Goal: Task Accomplishment & Management: Complete application form

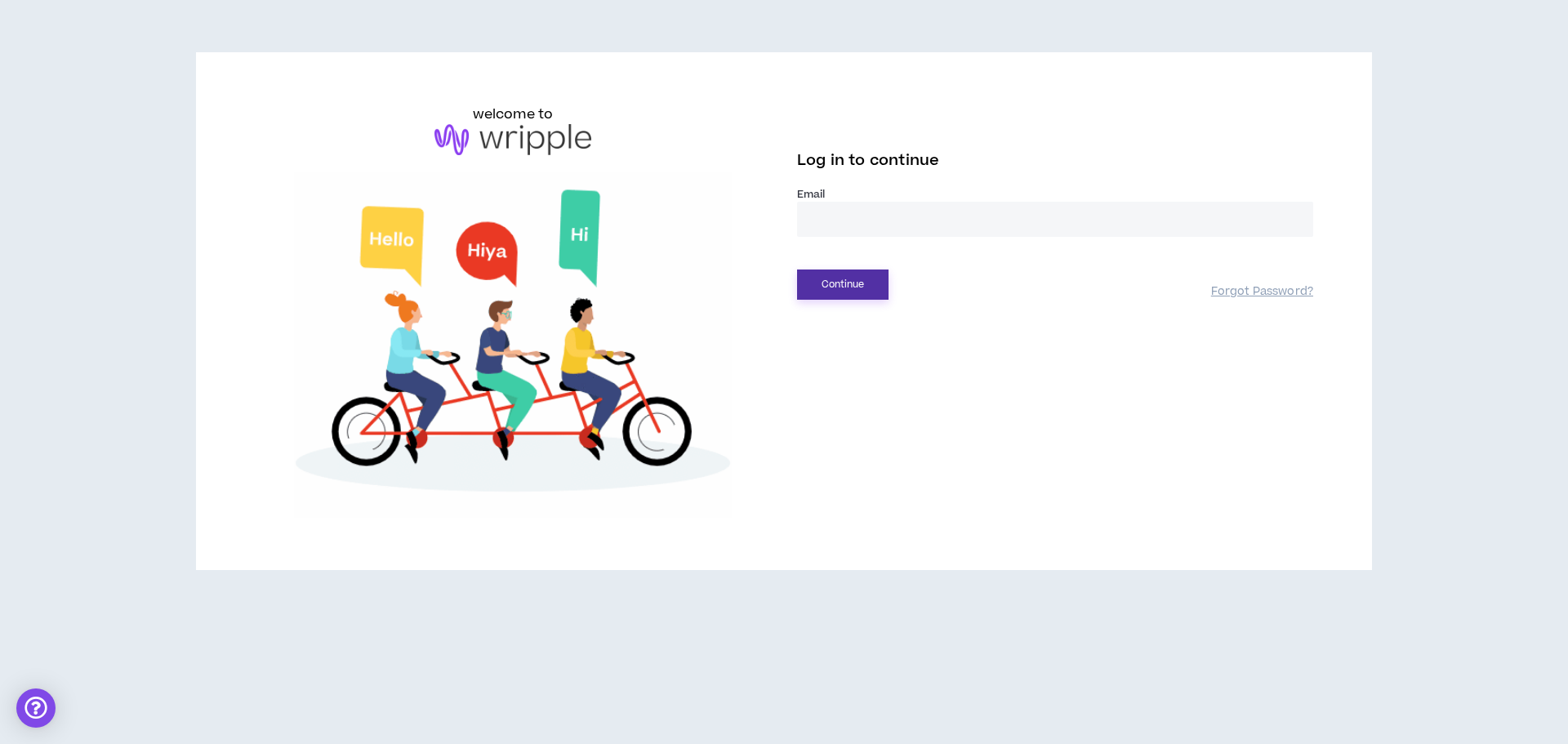
type input "**********"
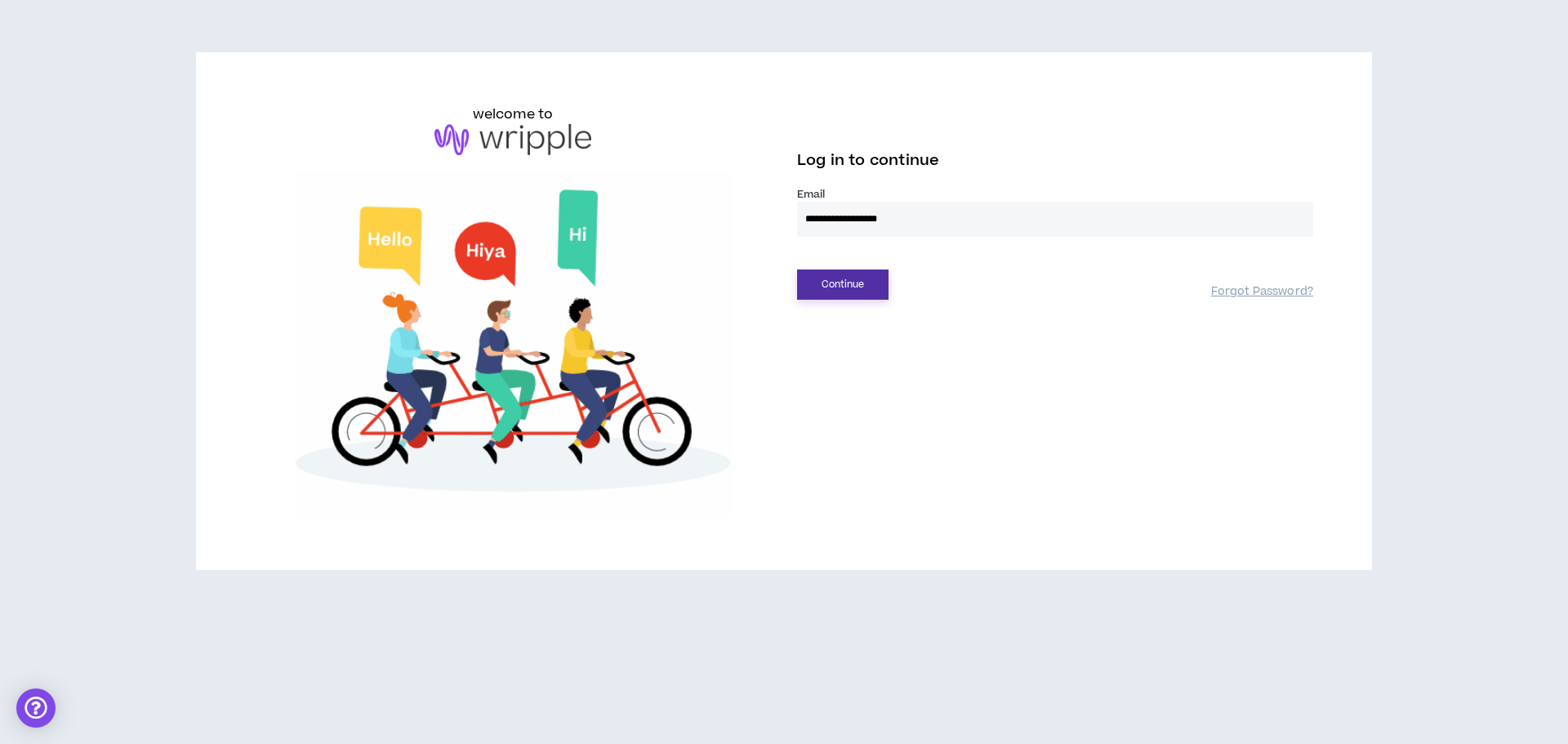
click at [815, 276] on button "Continue" at bounding box center [842, 284] width 91 height 30
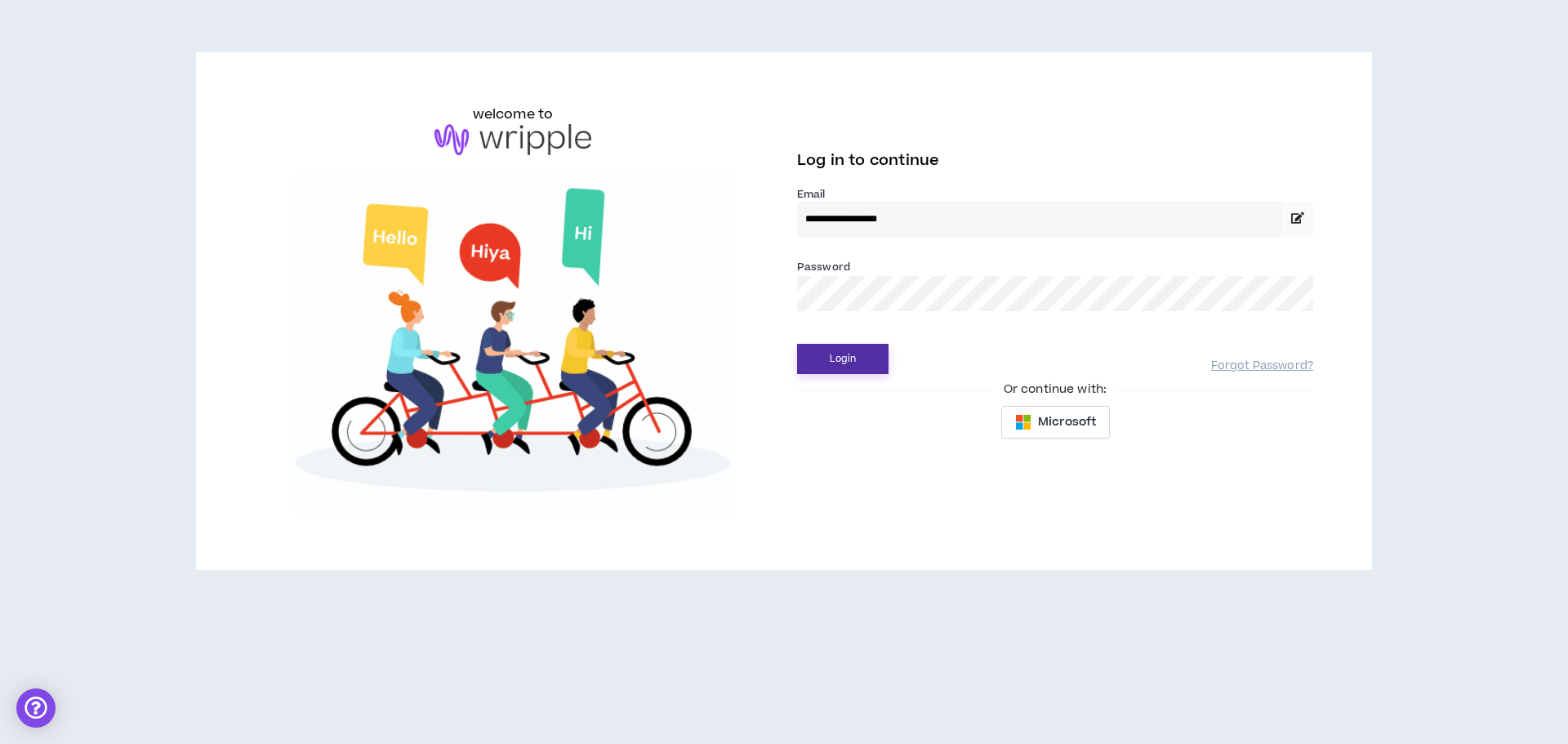
click at [840, 367] on button "Login" at bounding box center [842, 359] width 91 height 30
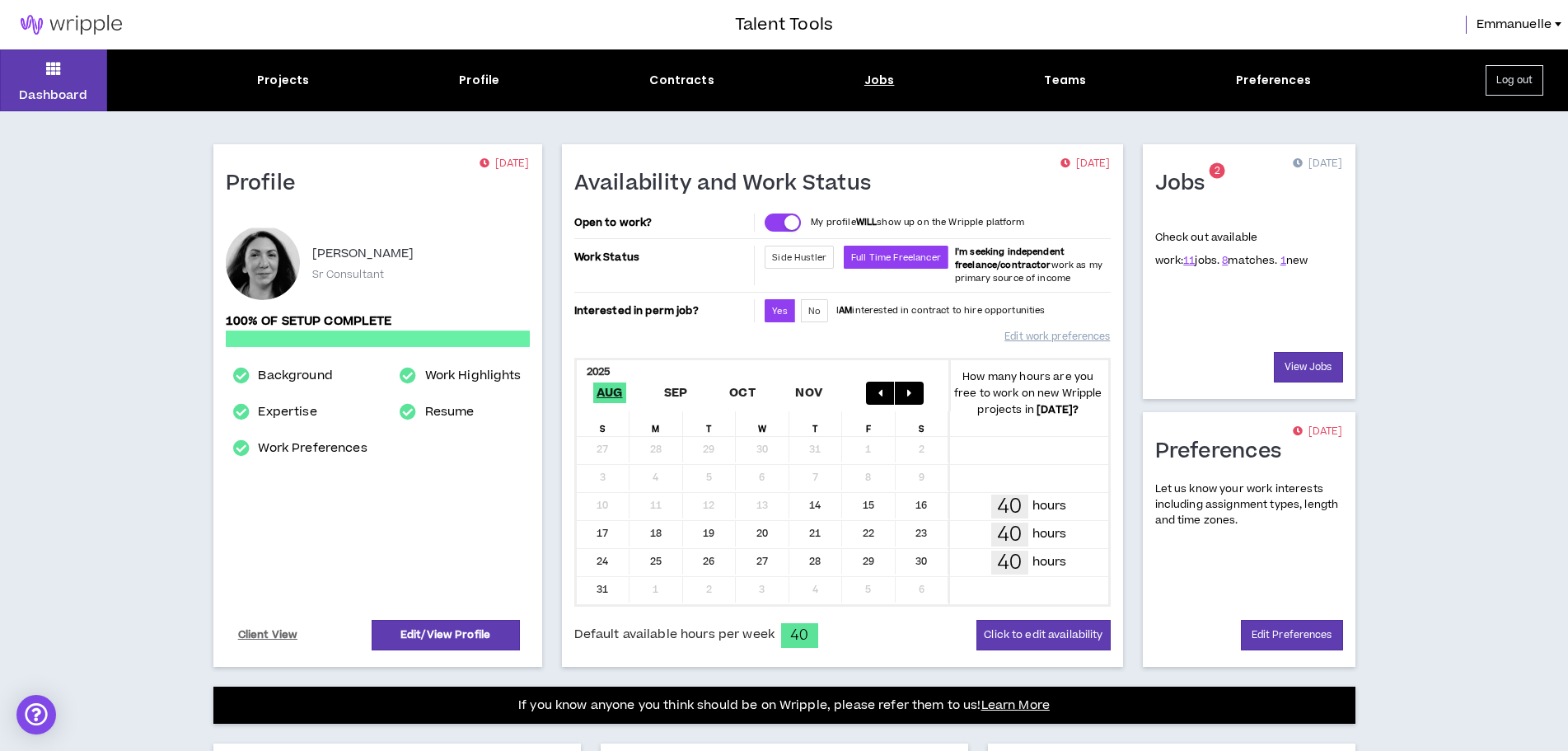
click at [866, 78] on div "Jobs" at bounding box center [879, 80] width 30 height 17
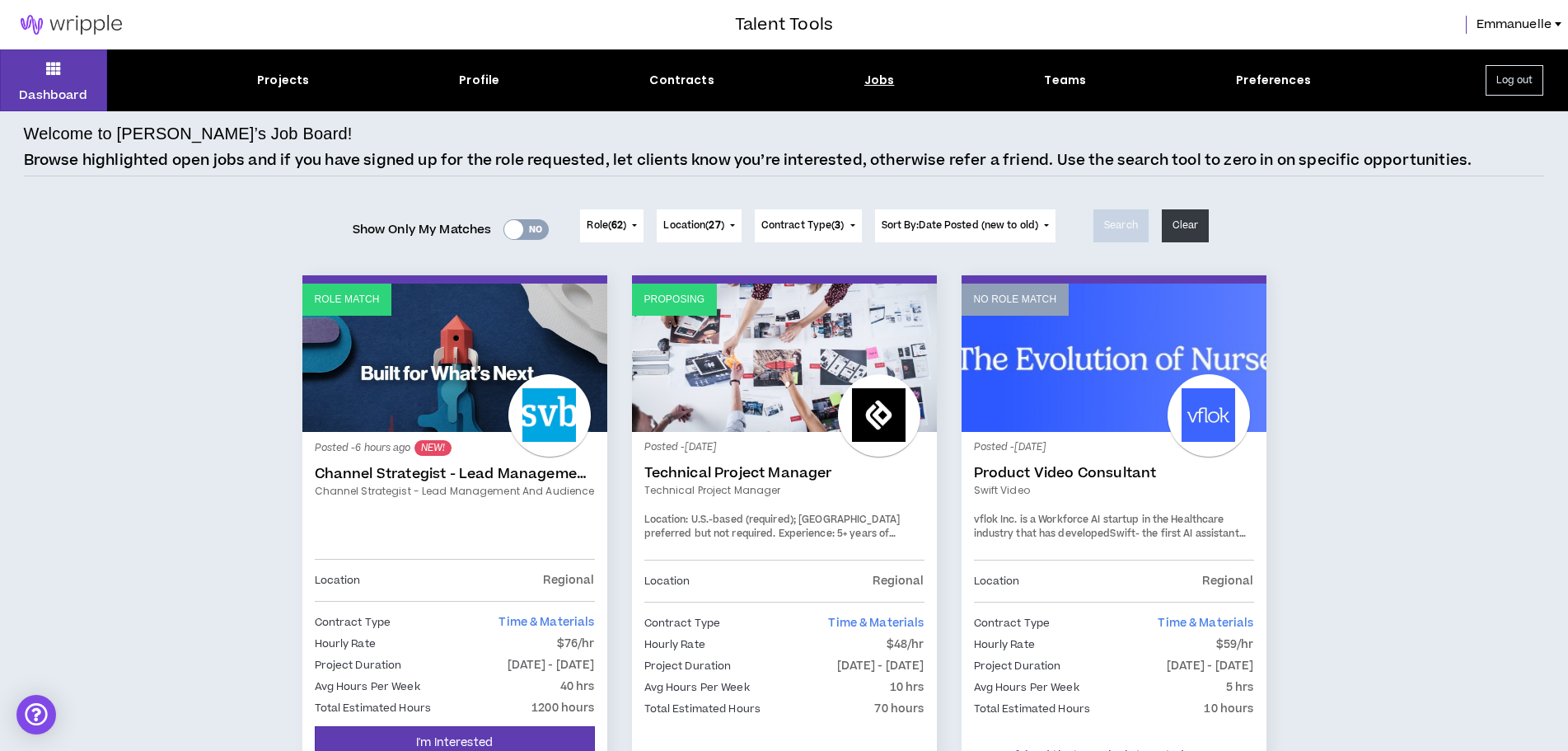
click at [467, 471] on link "Channel Strategist - Lead Management and Audience" at bounding box center [455, 474] width 280 height 16
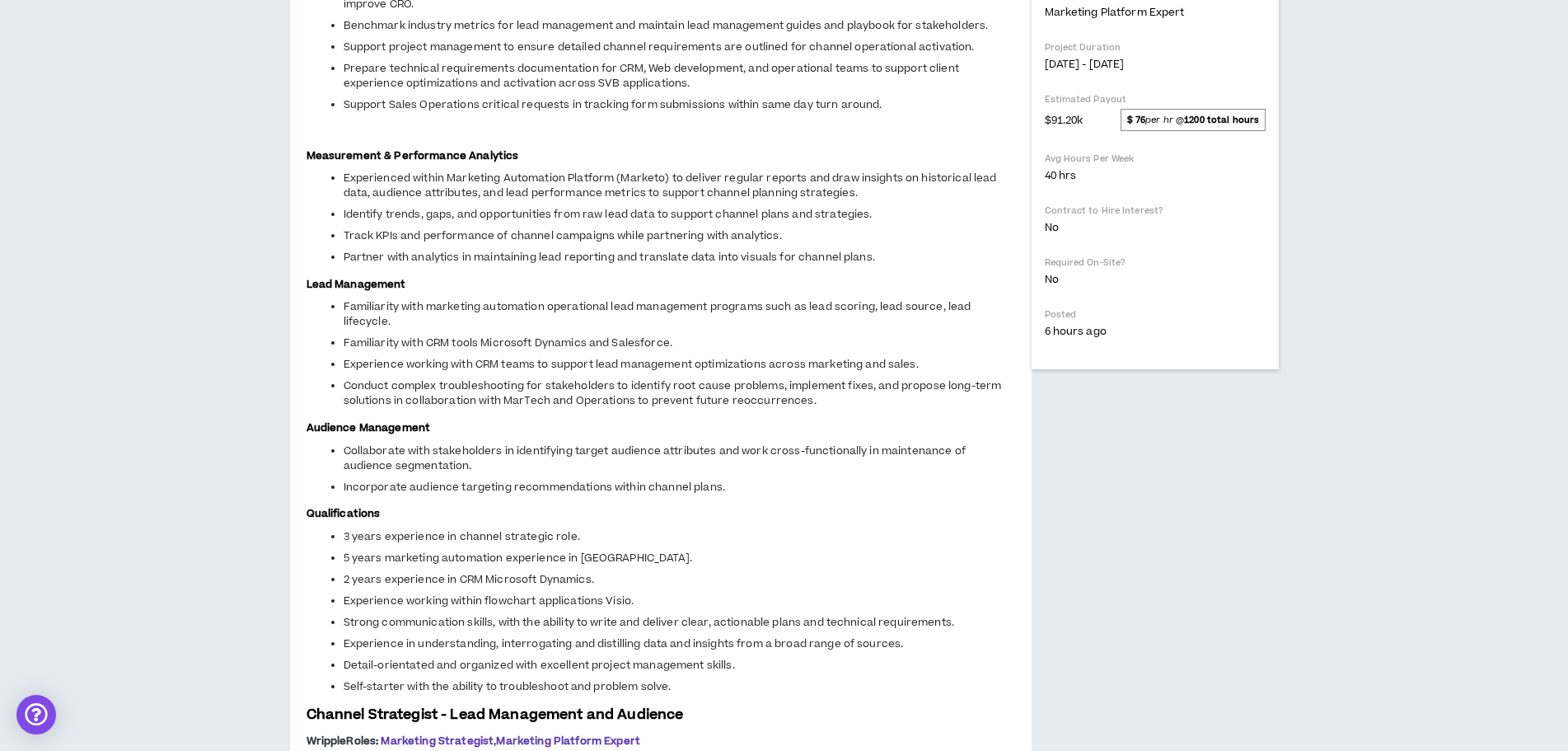
scroll to position [247, 0]
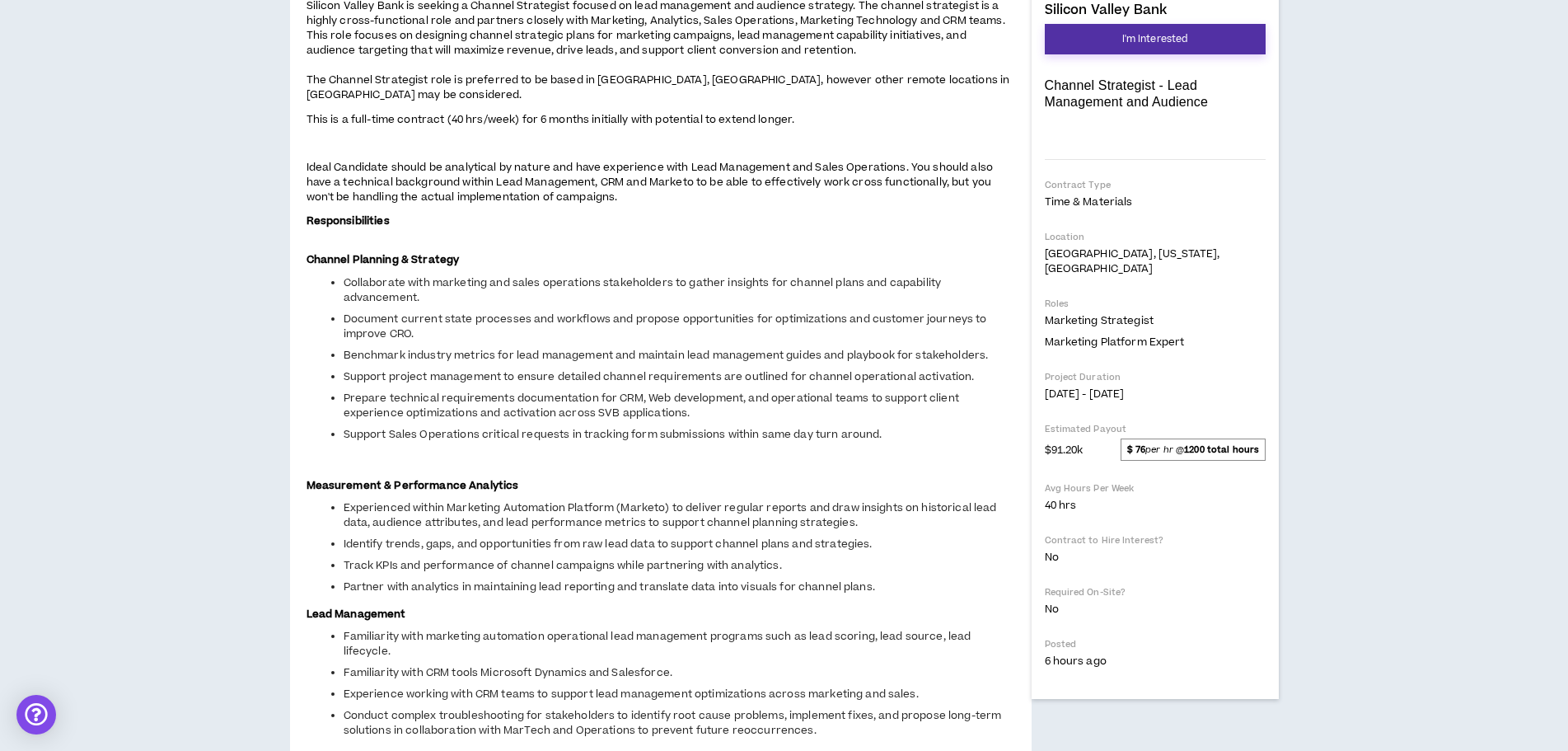
click at [1134, 38] on span "I'm Interested" at bounding box center [1155, 39] width 66 height 16
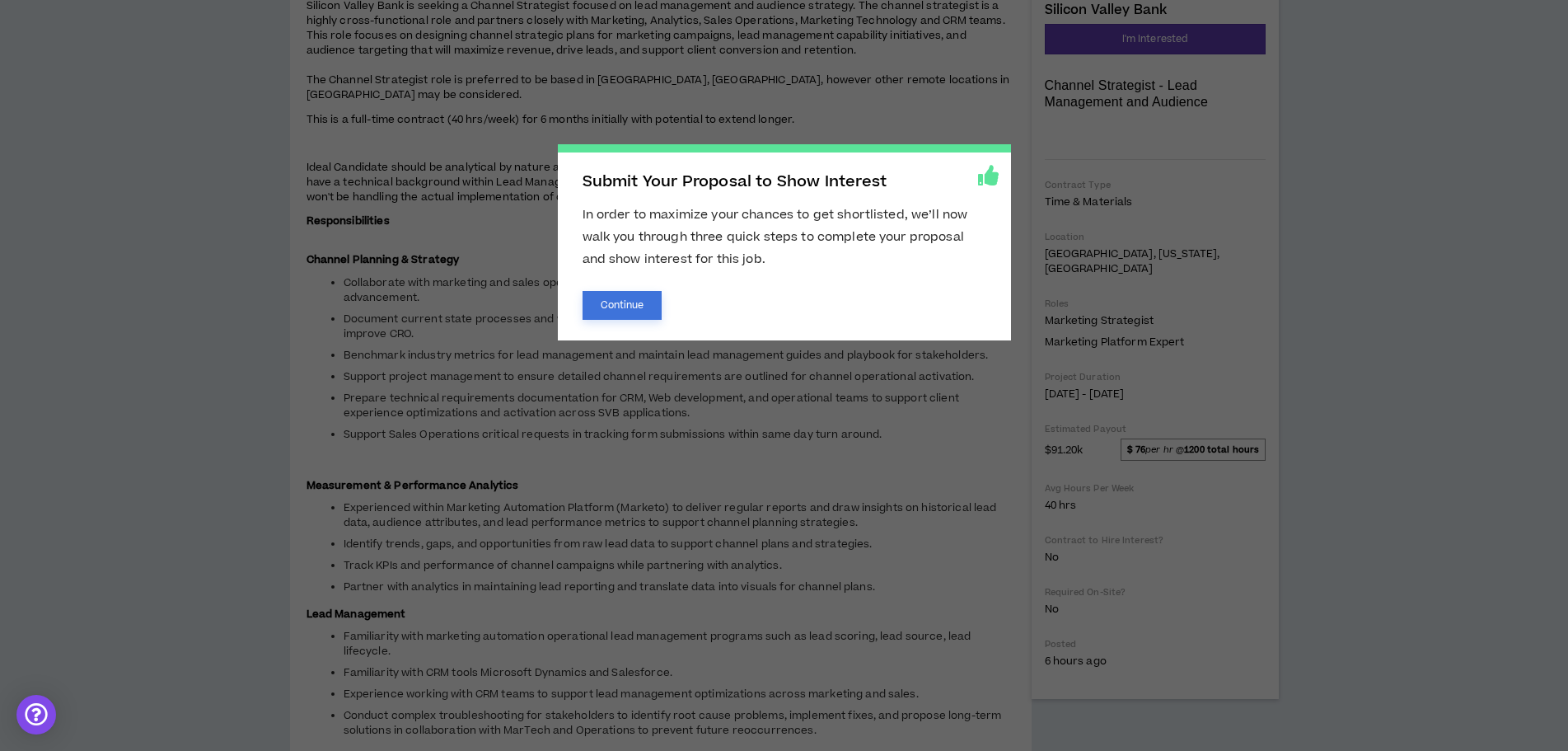
click at [621, 312] on button "Continue" at bounding box center [623, 305] width 80 height 29
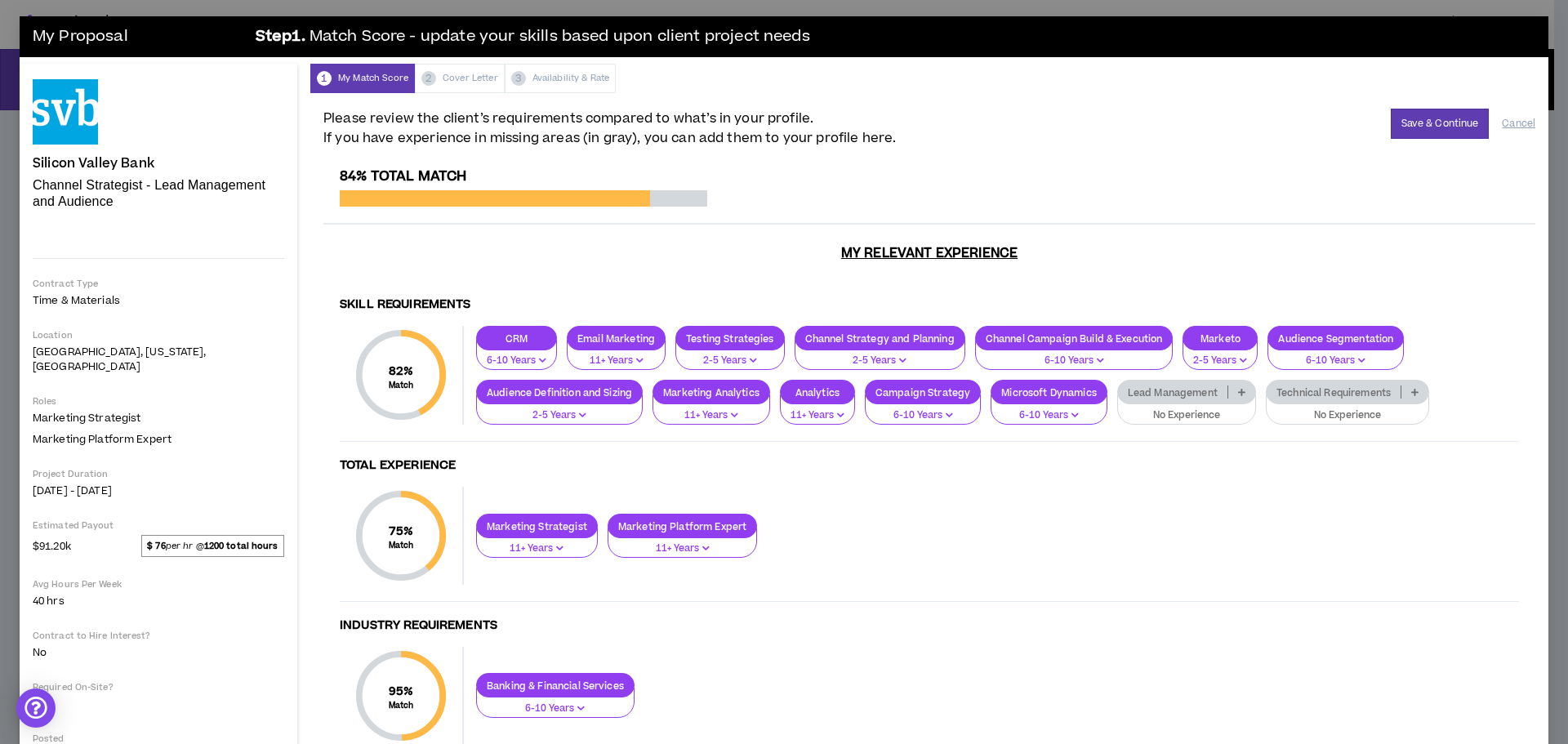
click at [1191, 408] on p "No Experience" at bounding box center [1186, 415] width 118 height 15
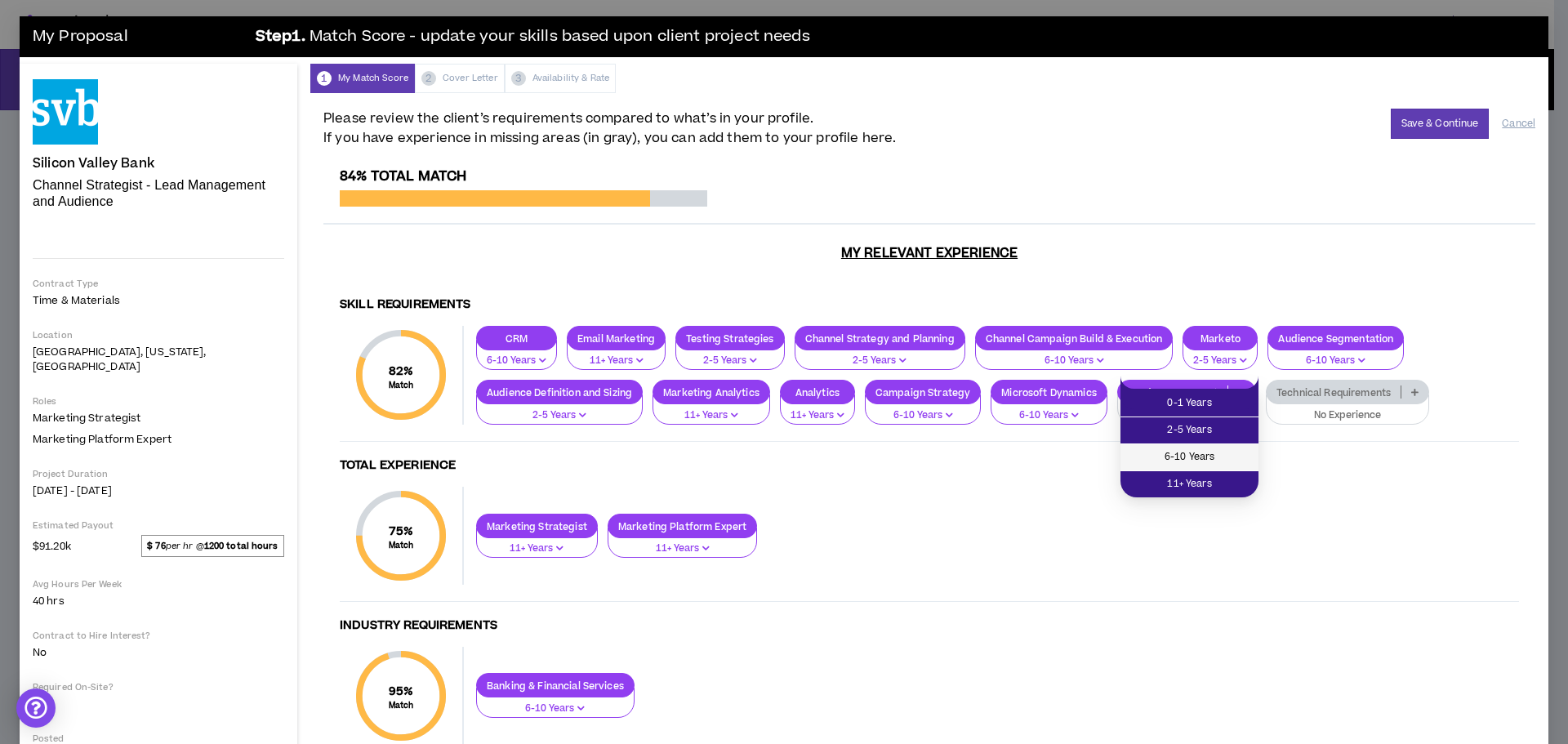
click at [1169, 461] on span "6-10 Years" at bounding box center [1190, 458] width 119 height 18
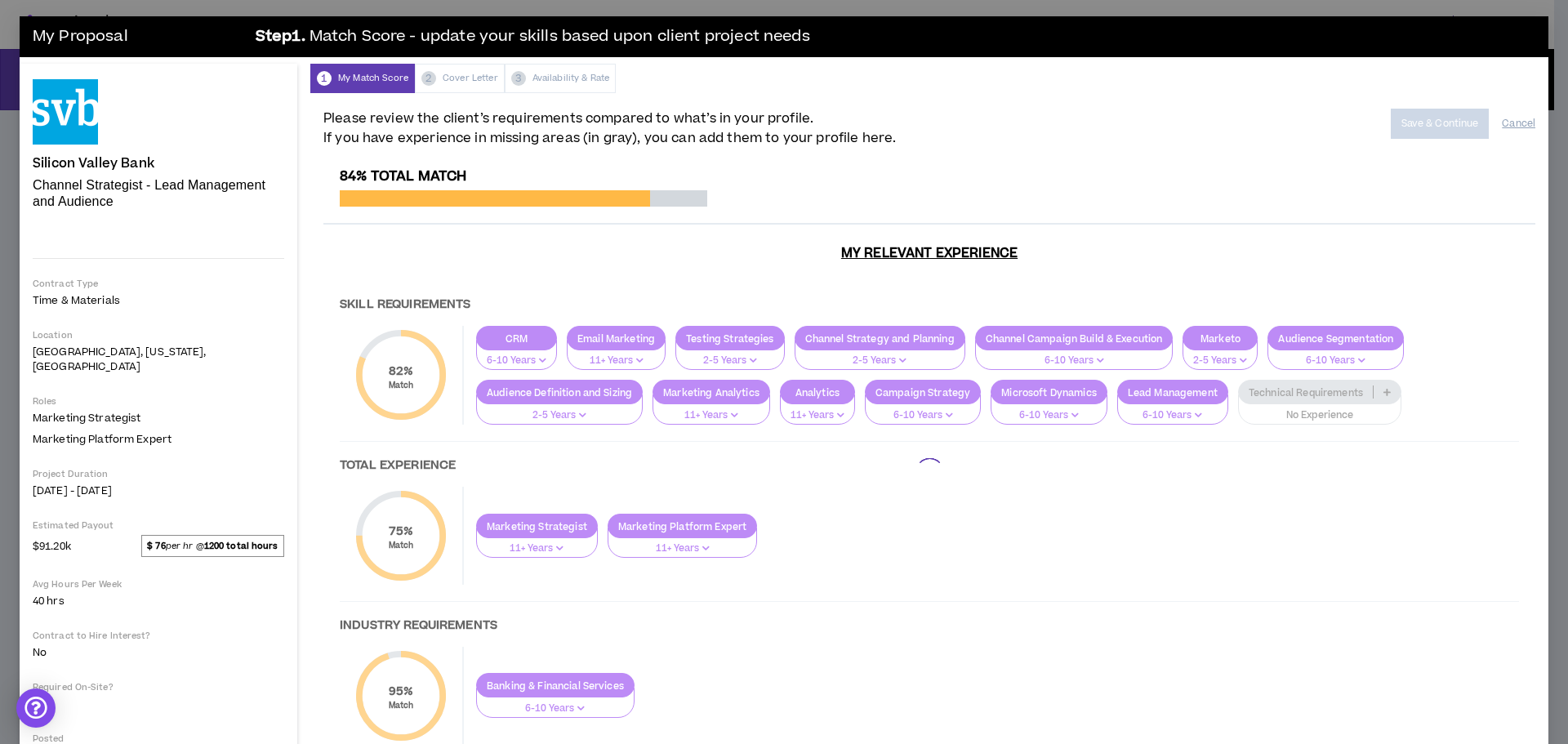
click at [1317, 396] on div at bounding box center [928, 473] width 1211 height 609
click at [1320, 383] on div at bounding box center [928, 473] width 1211 height 609
click at [1321, 390] on div at bounding box center [928, 473] width 1211 height 609
click at [1322, 400] on div at bounding box center [928, 473] width 1211 height 609
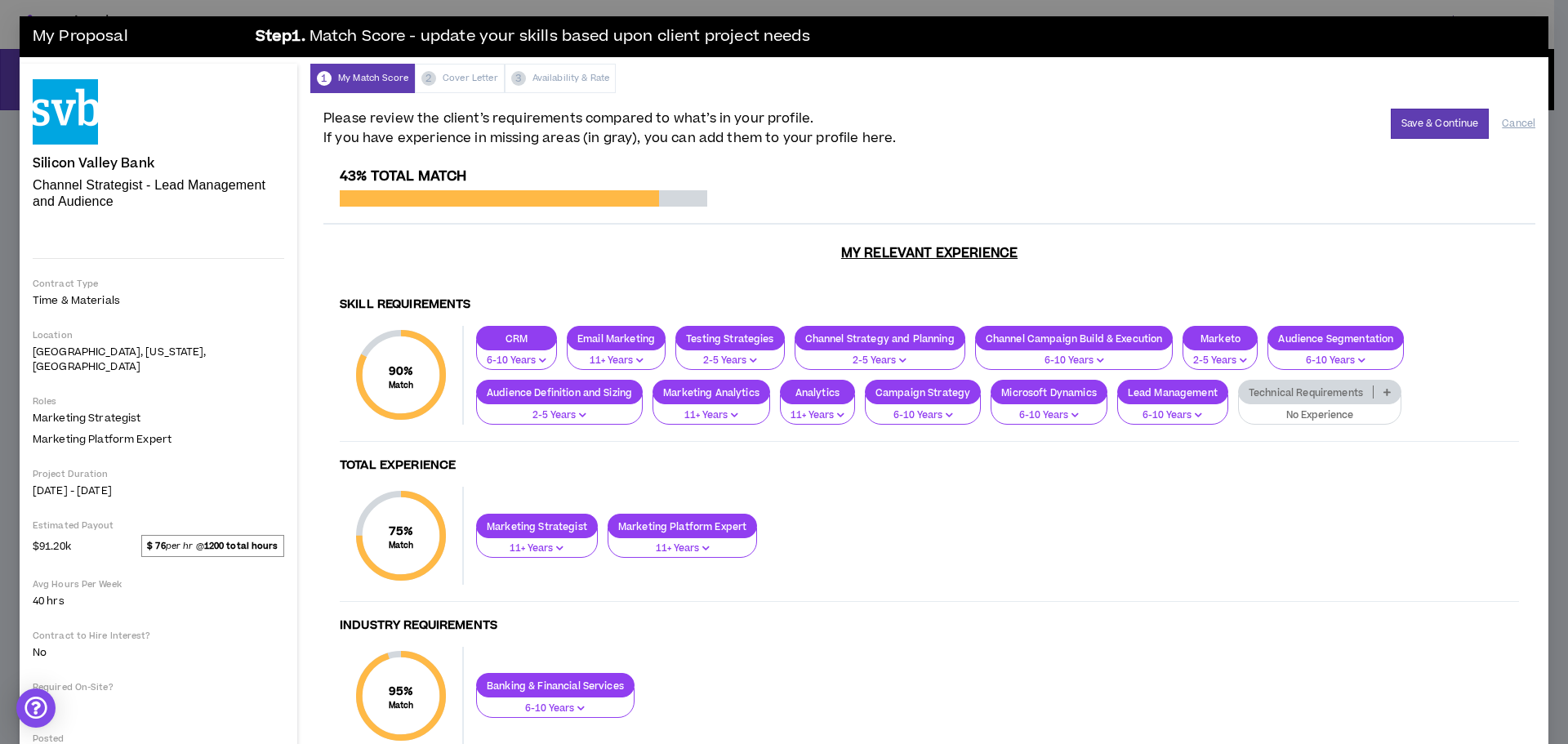
click at [1322, 408] on p "No Experience" at bounding box center [1318, 415] width 142 height 15
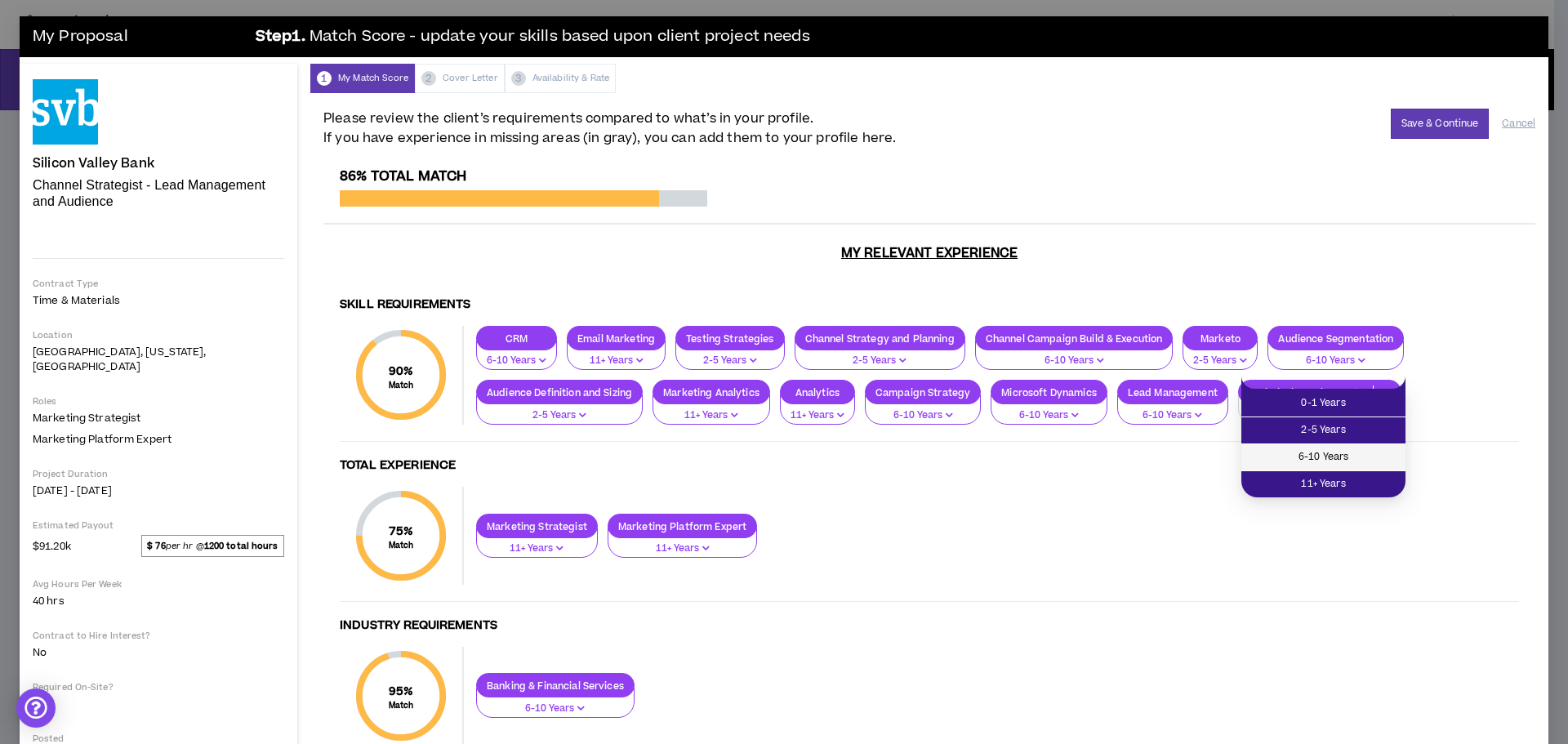
click at [1312, 455] on span "6-10 Years" at bounding box center [1323, 458] width 145 height 18
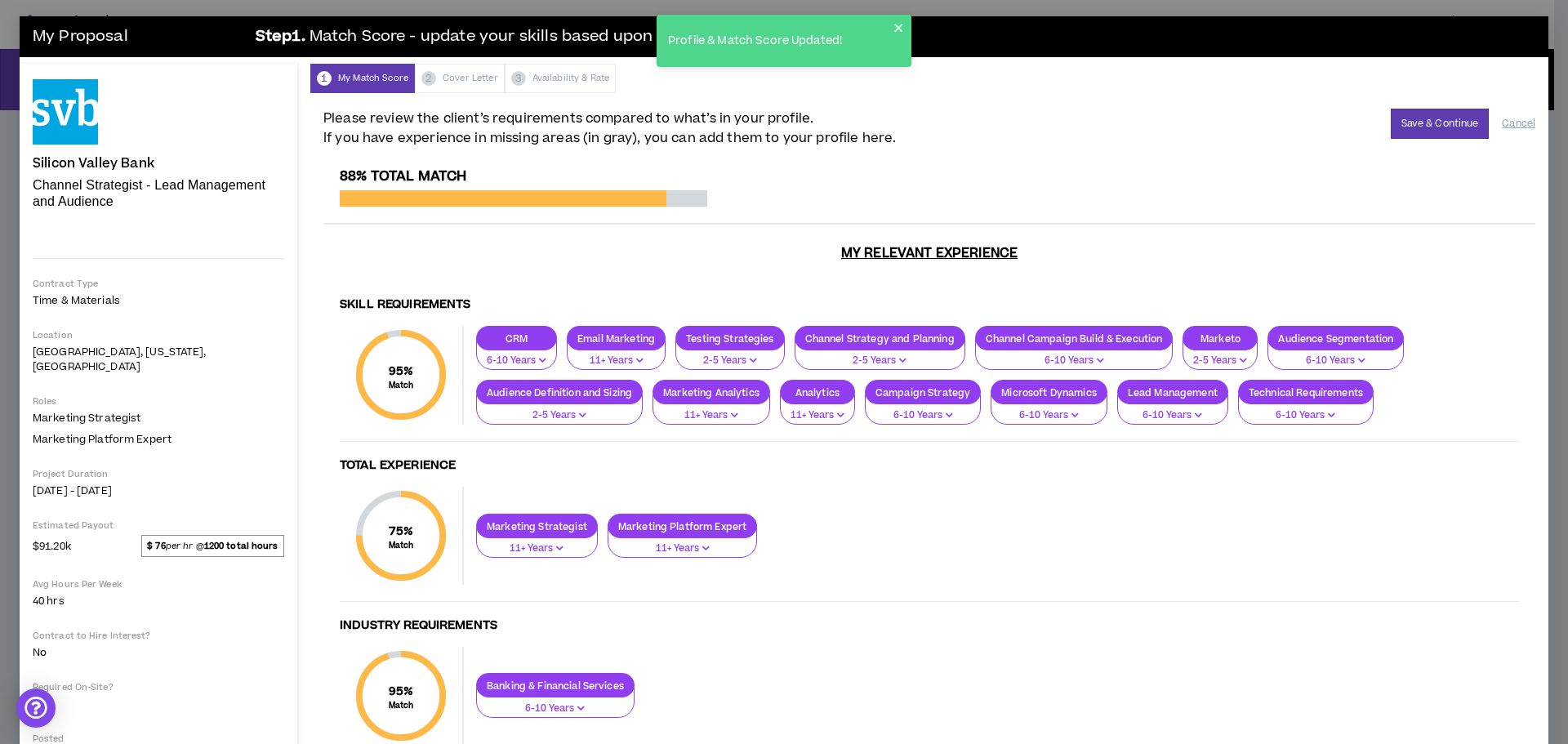
click at [880, 354] on p "2-5 Years" at bounding box center [880, 361] width 150 height 15
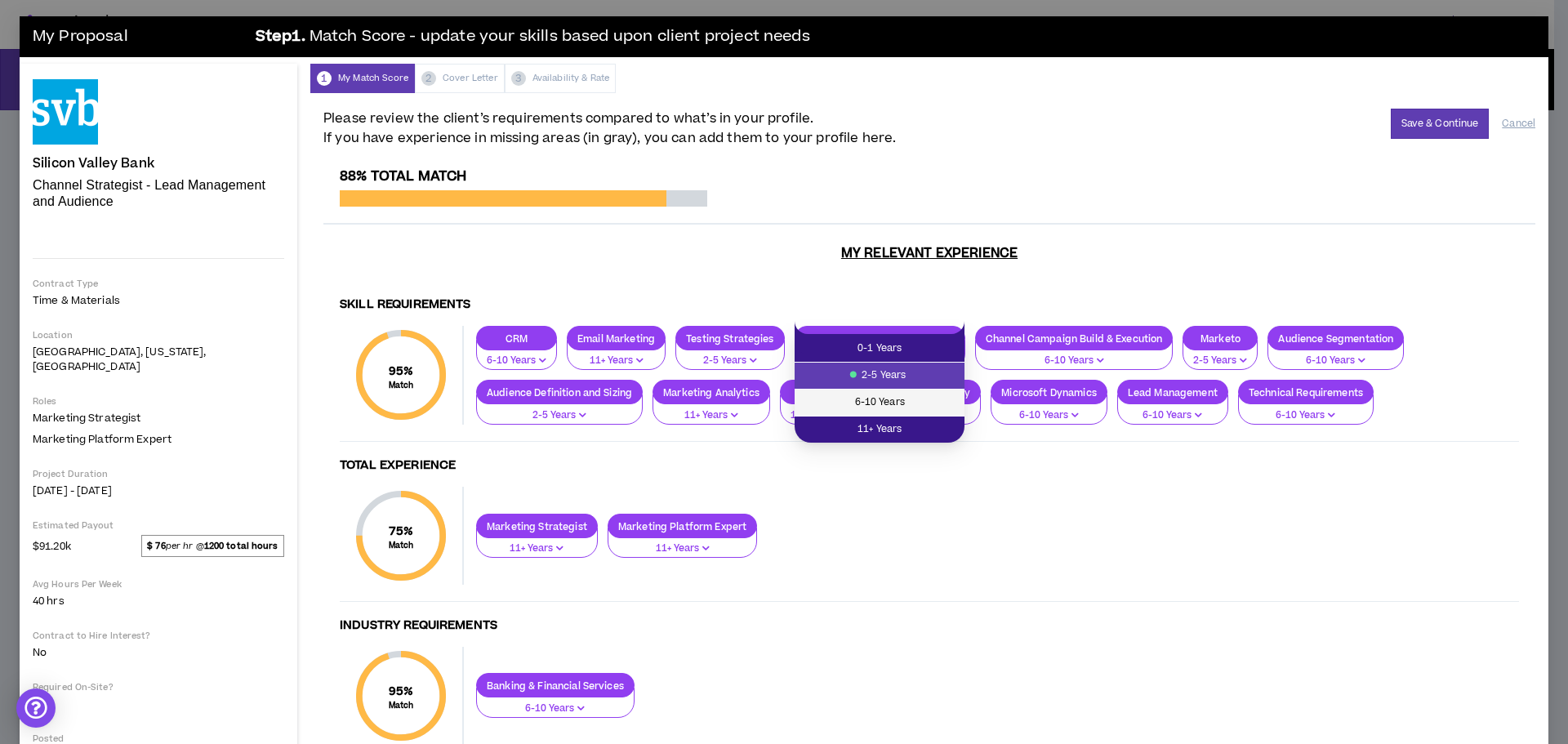
click at [881, 397] on span "6-10 Years" at bounding box center [880, 402] width 151 height 18
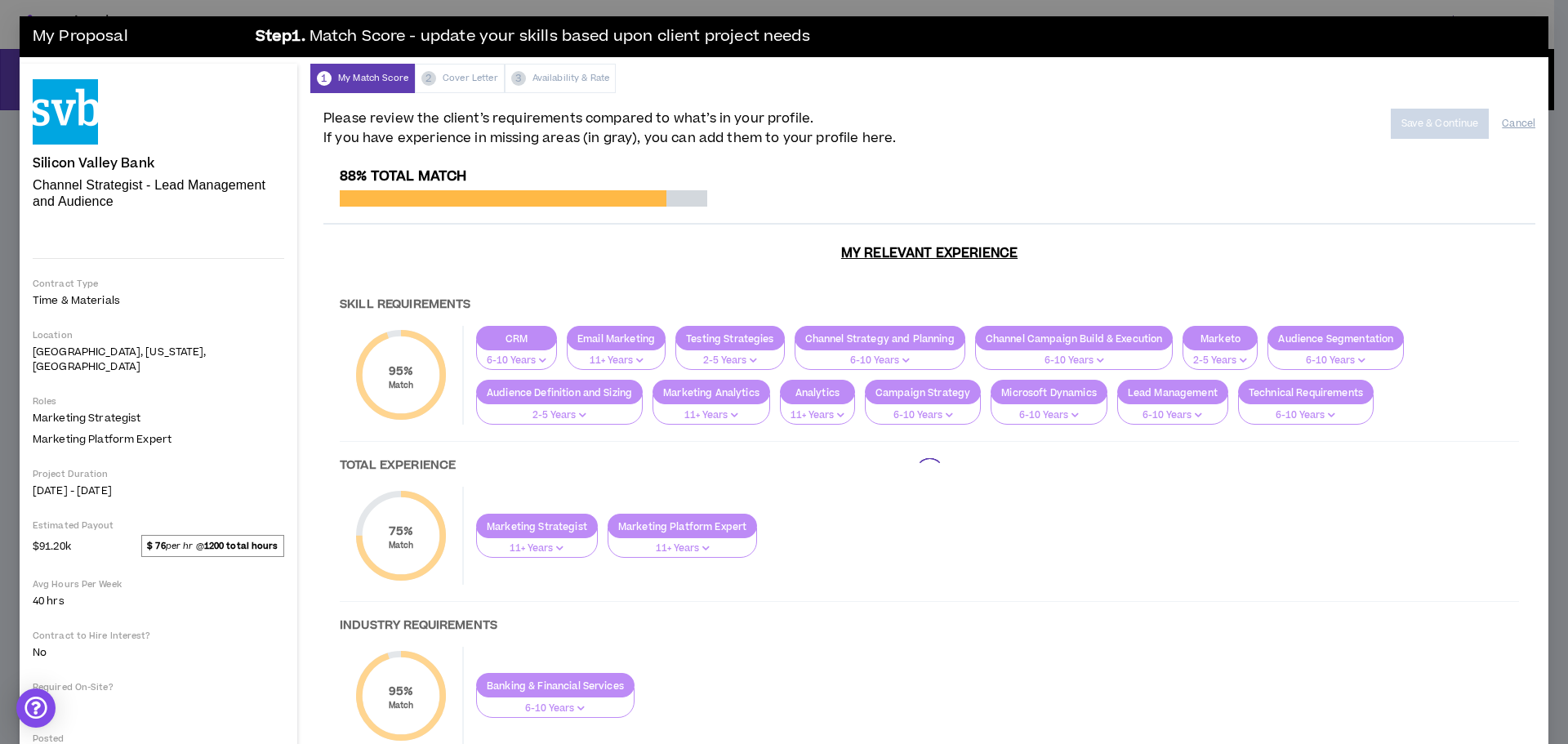
click at [575, 392] on div at bounding box center [928, 473] width 1211 height 609
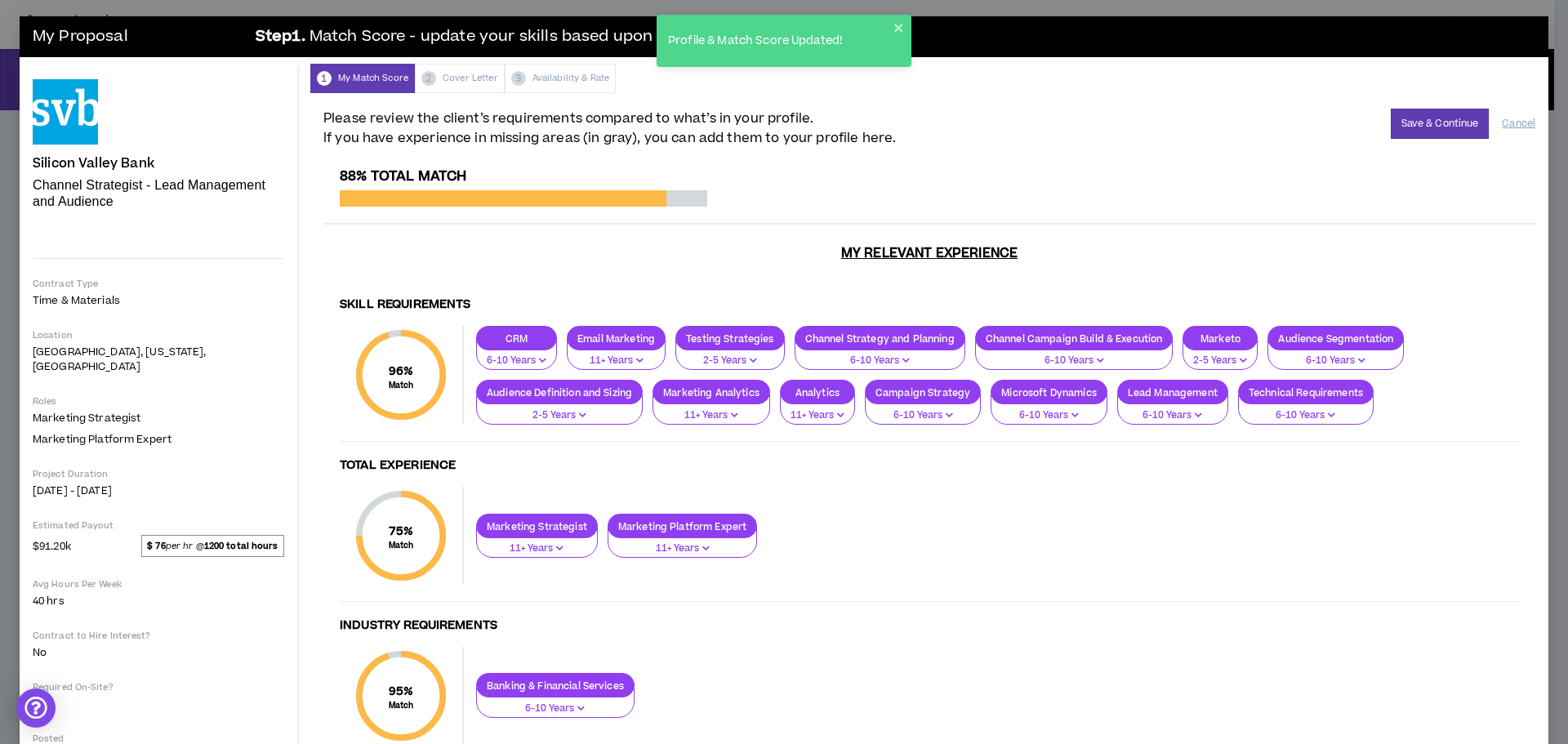
click at [546, 408] on p "2-5 Years" at bounding box center [559, 415] width 146 height 15
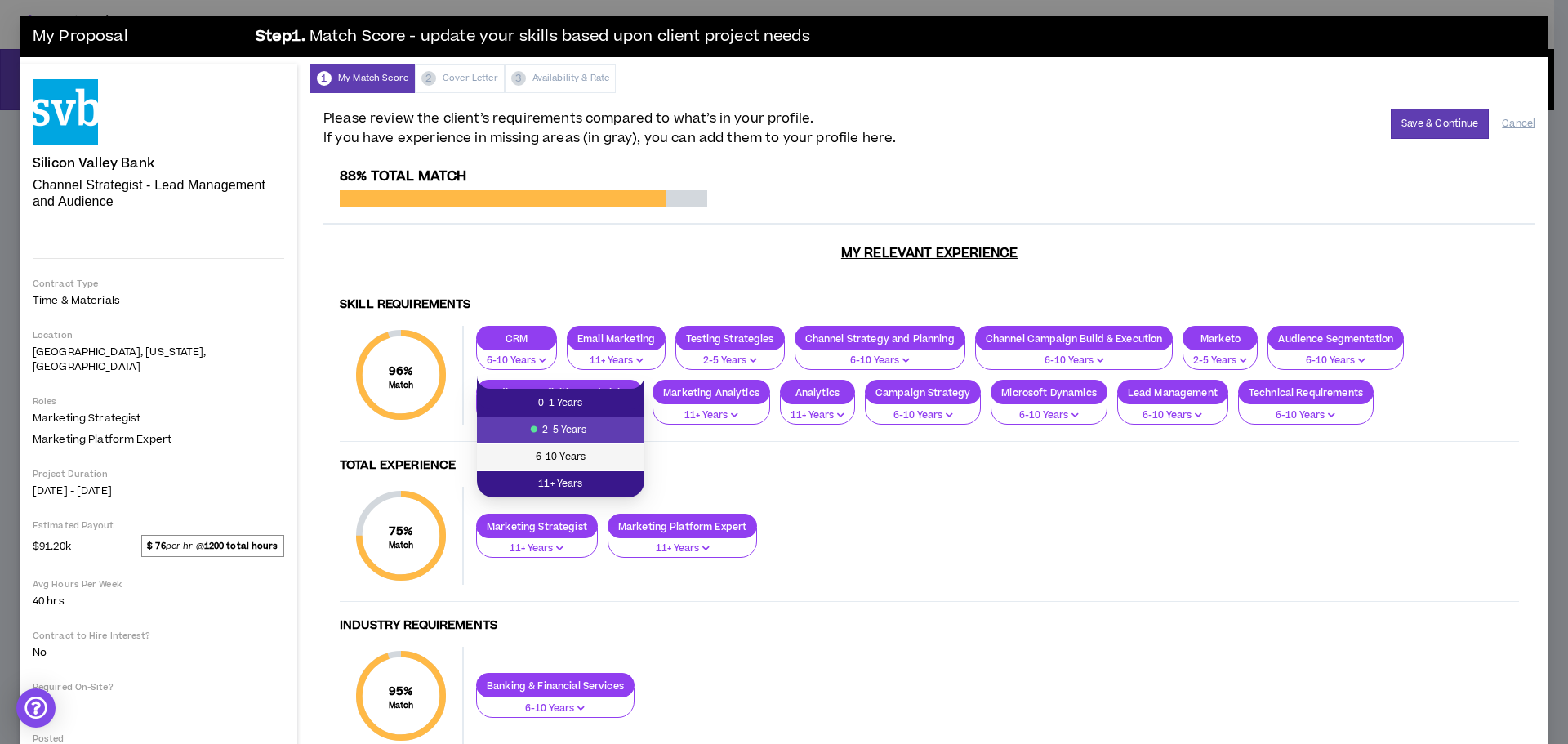
click at [549, 453] on span "6-10 Years" at bounding box center [560, 458] width 148 height 18
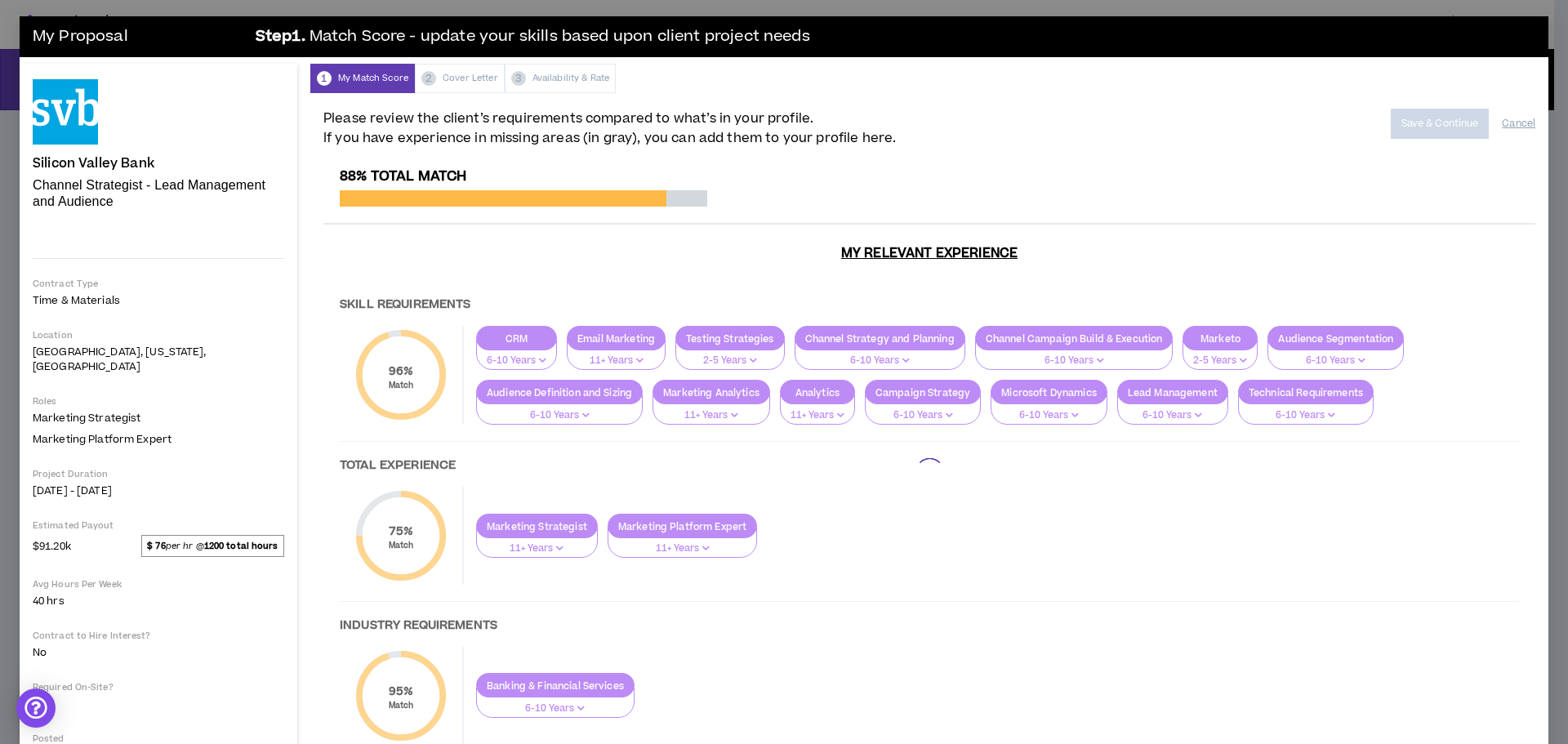
click at [699, 343] on div at bounding box center [928, 473] width 1211 height 609
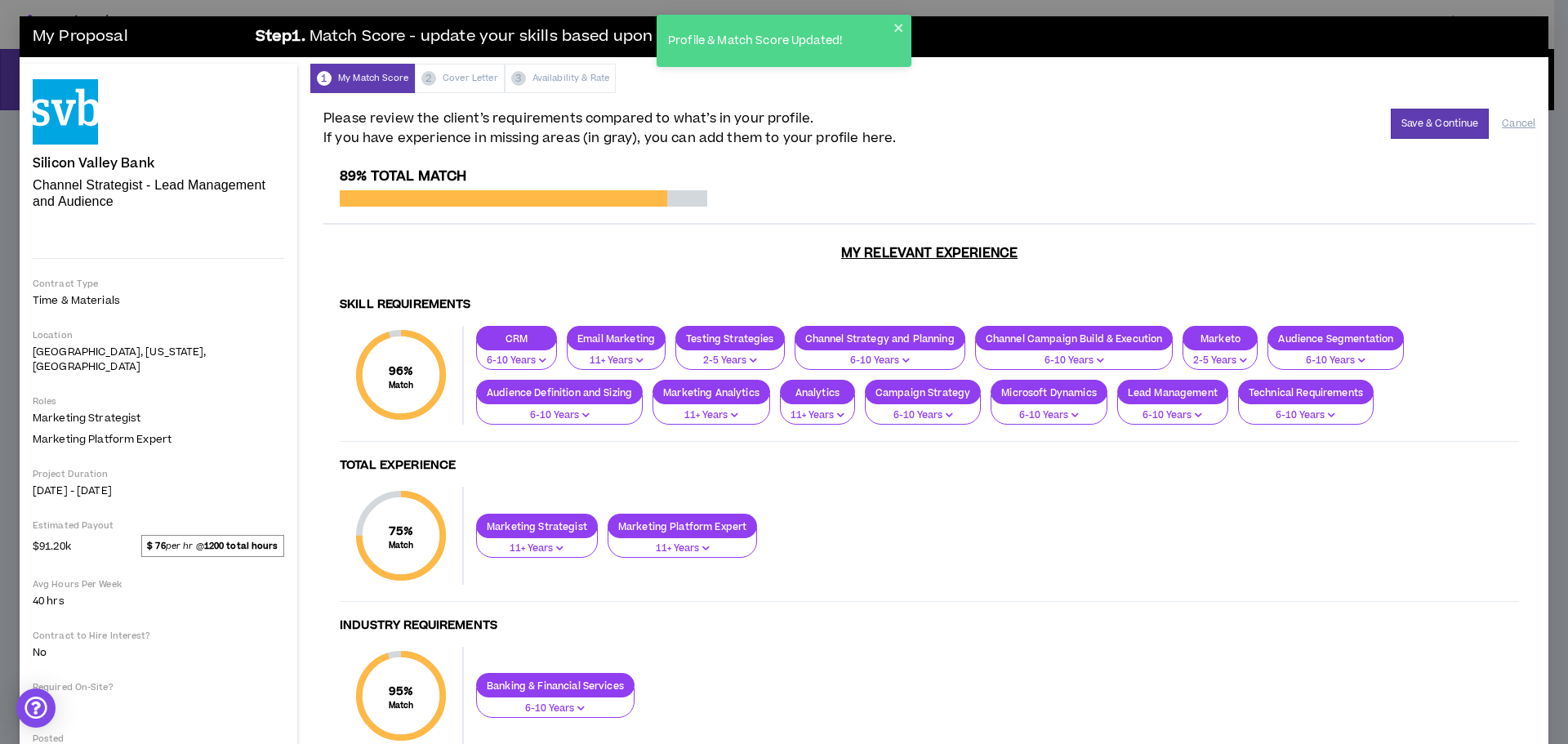
click at [713, 354] on p "2-5 Years" at bounding box center [729, 361] width 88 height 15
click at [710, 402] on span "6-10 Years" at bounding box center [730, 402] width 89 height 18
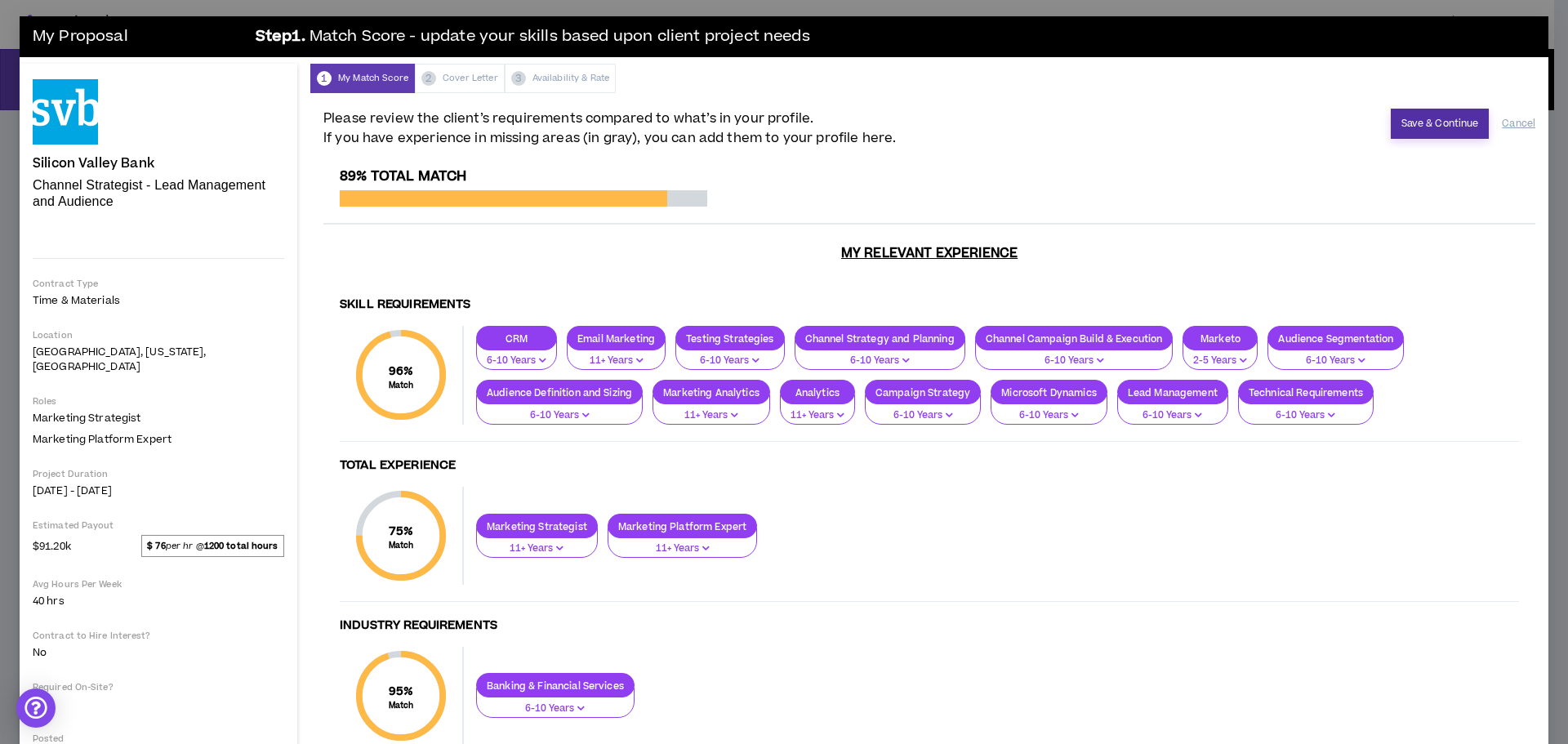
click at [1419, 124] on button "Save & Continue" at bounding box center [1440, 124] width 99 height 30
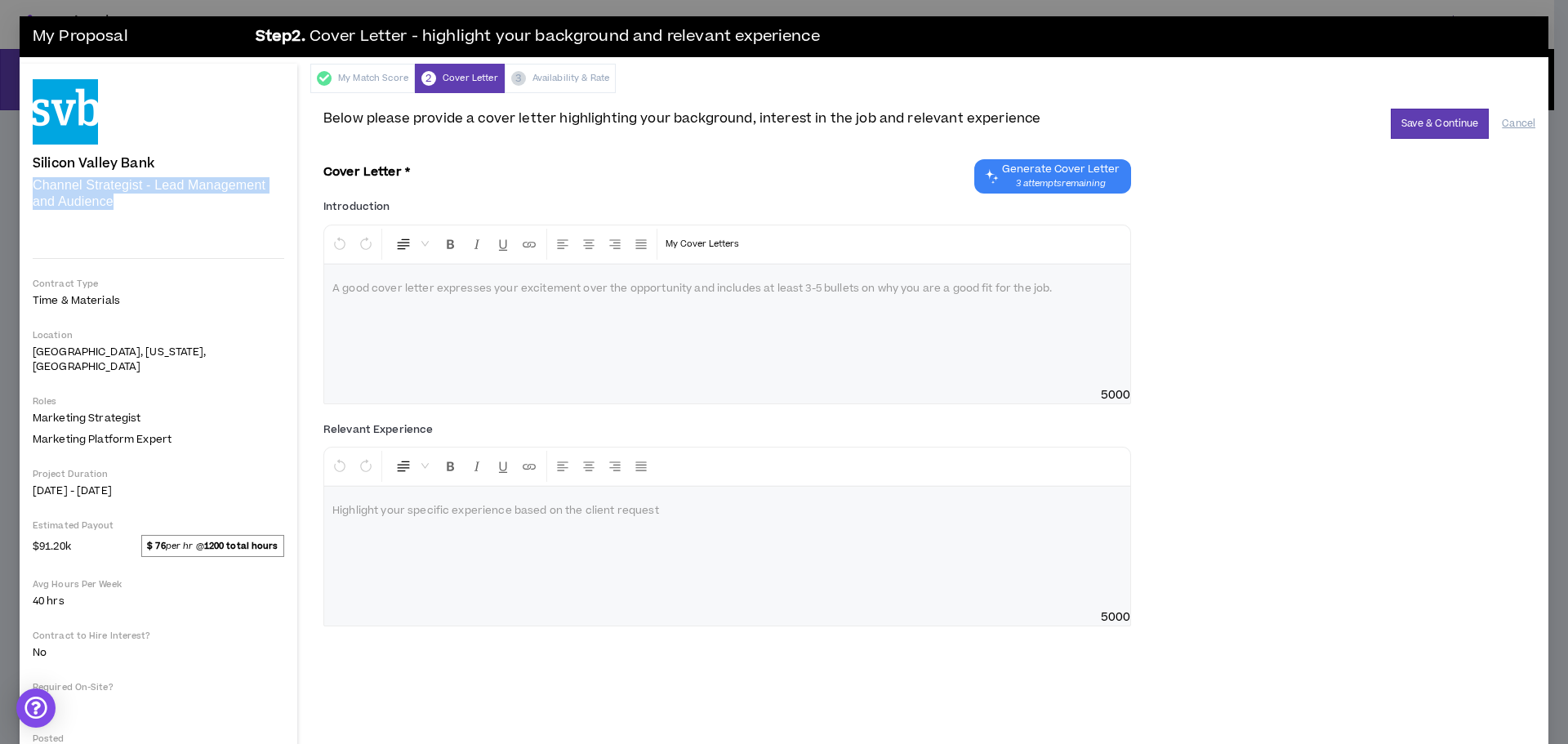
drag, startPoint x: 26, startPoint y: 182, endPoint x: 221, endPoint y: 206, distance: 196.5
click at [221, 206] on div "Silicon Valley Bank Channel Strategist - Lead Management and Audience Hide Deta…" at bounding box center [158, 428] width 277 height 729
copy p "Channel Strategist - Lead Management and Audience"
drag, startPoint x: 31, startPoint y: 159, endPoint x: 165, endPoint y: 169, distance: 134.4
click at [165, 169] on div "Silicon Valley Bank Channel Strategist - Lead Management and Audience Hide Deta…" at bounding box center [158, 428] width 277 height 729
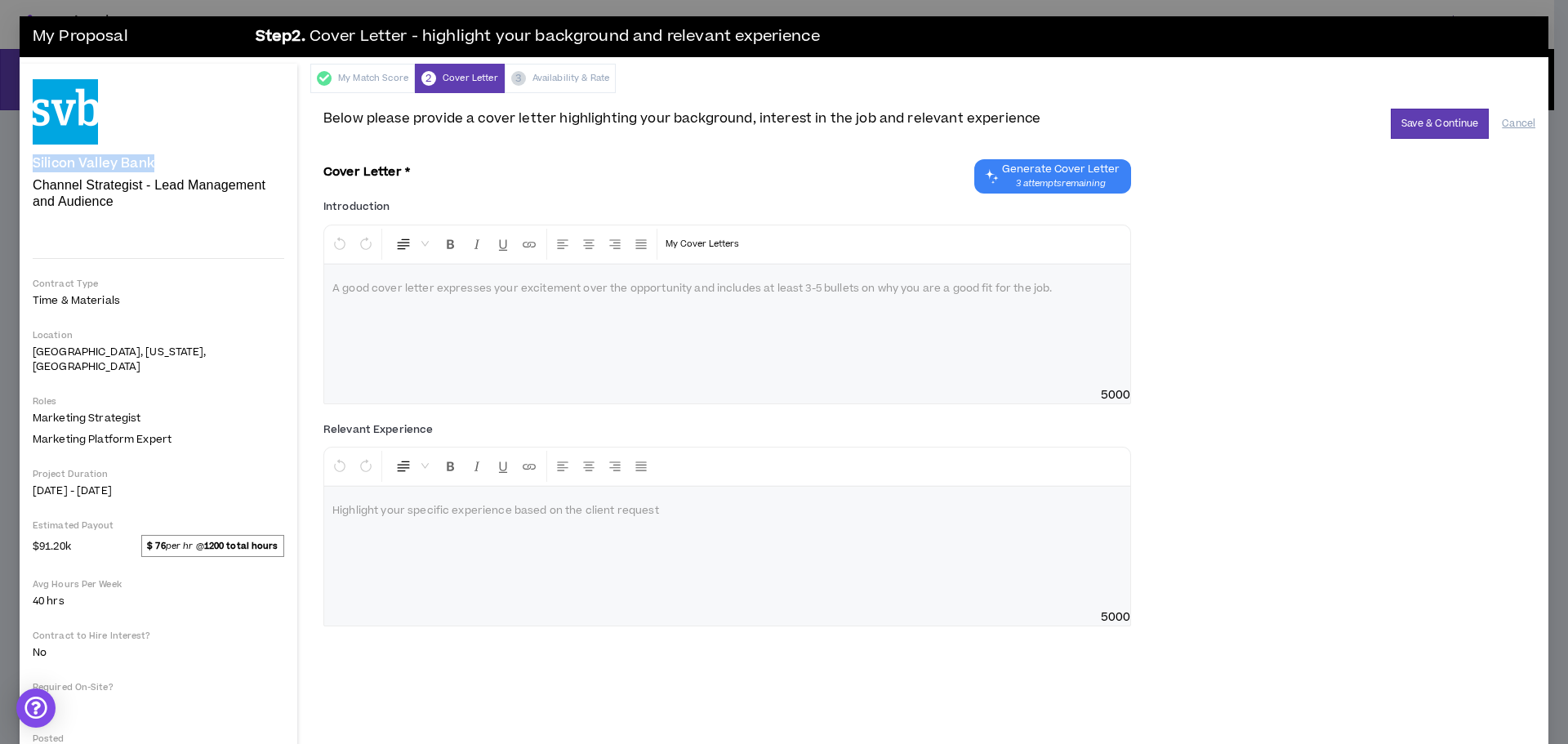
copy h4 "Silicon Valley Bank"
click at [377, 287] on p at bounding box center [726, 289] width 789 height 16
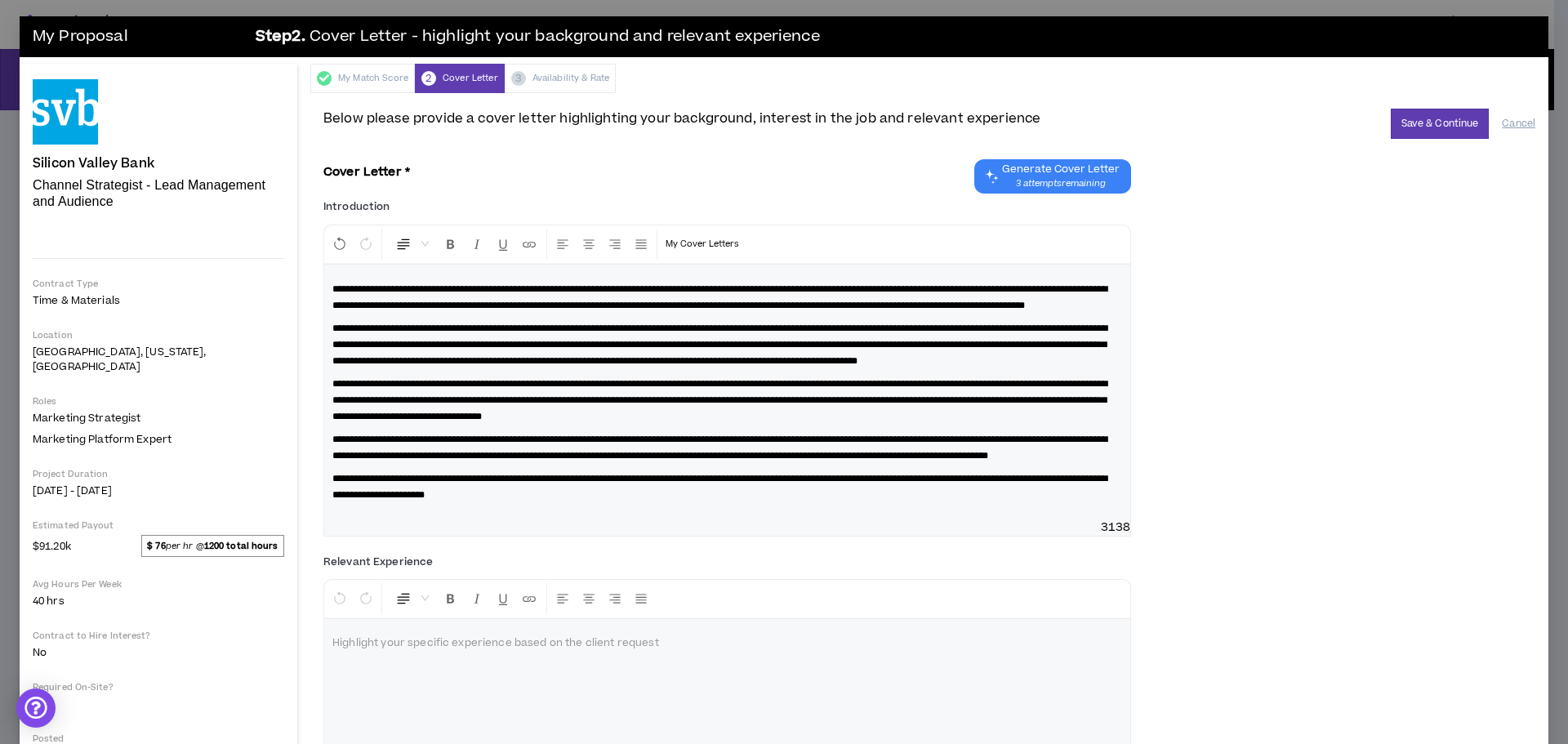
click at [329, 285] on div "**********" at bounding box center [727, 391] width 806 height 255
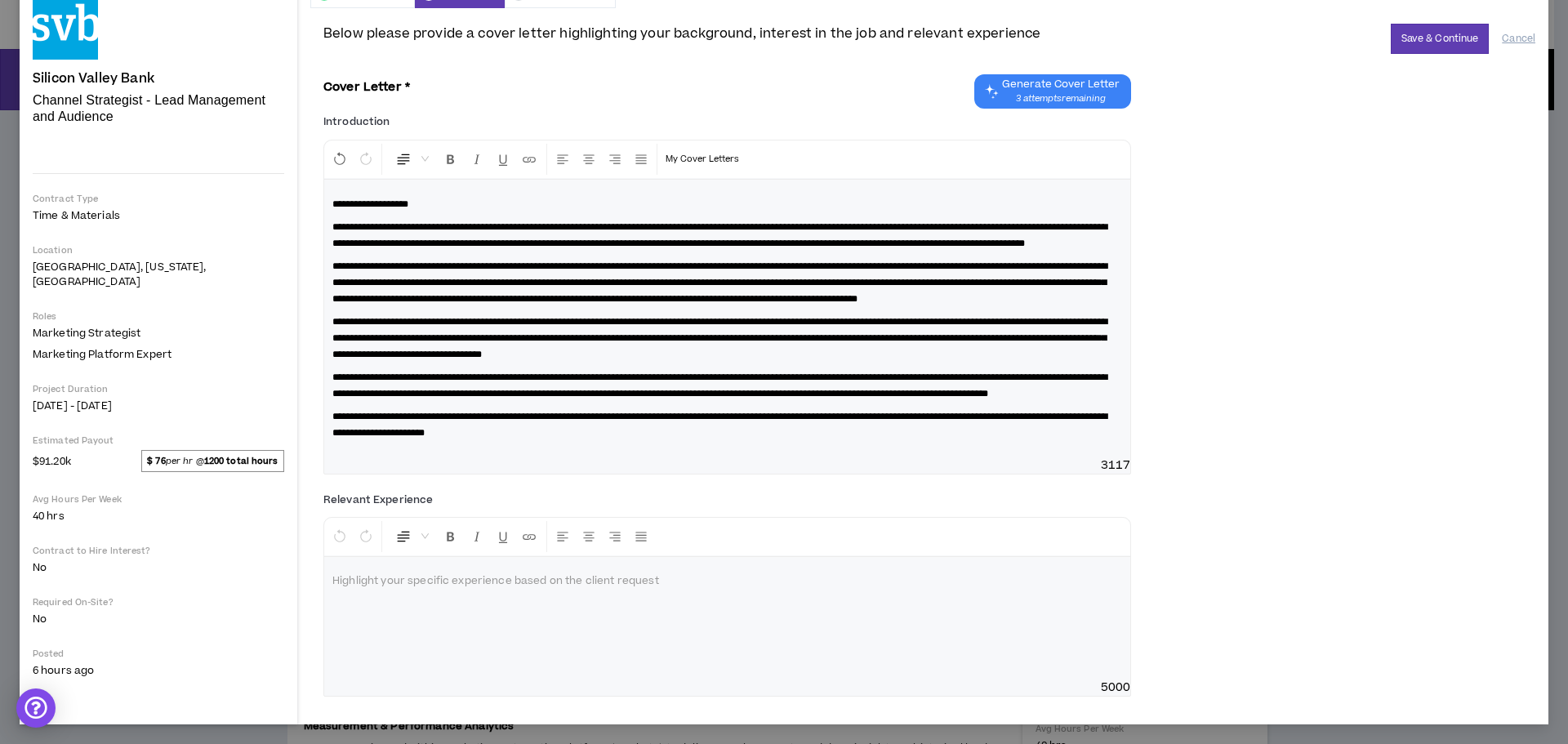
scroll to position [134, 0]
click at [712, 443] on div "**********" at bounding box center [727, 318] width 806 height 277
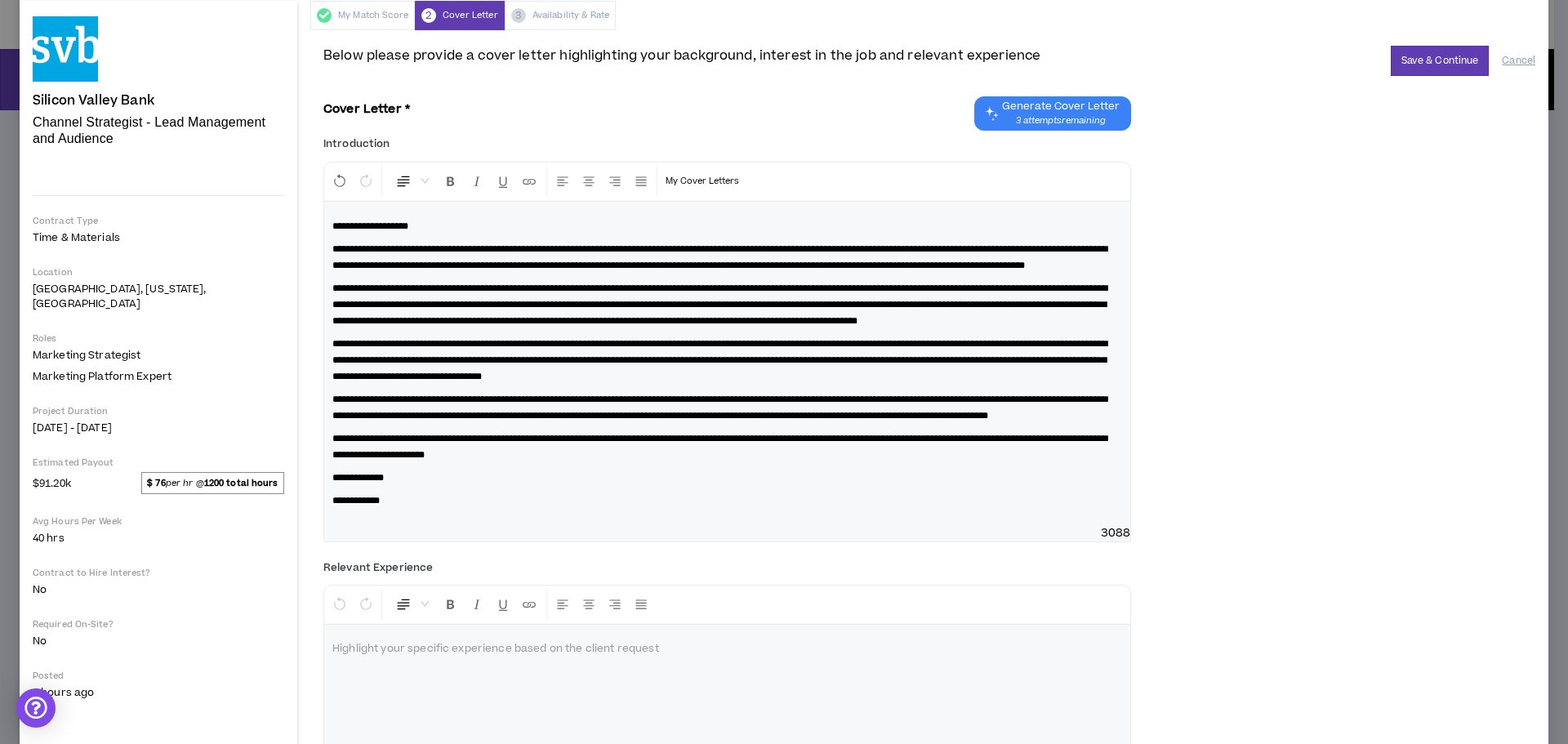
scroll to position [0, 0]
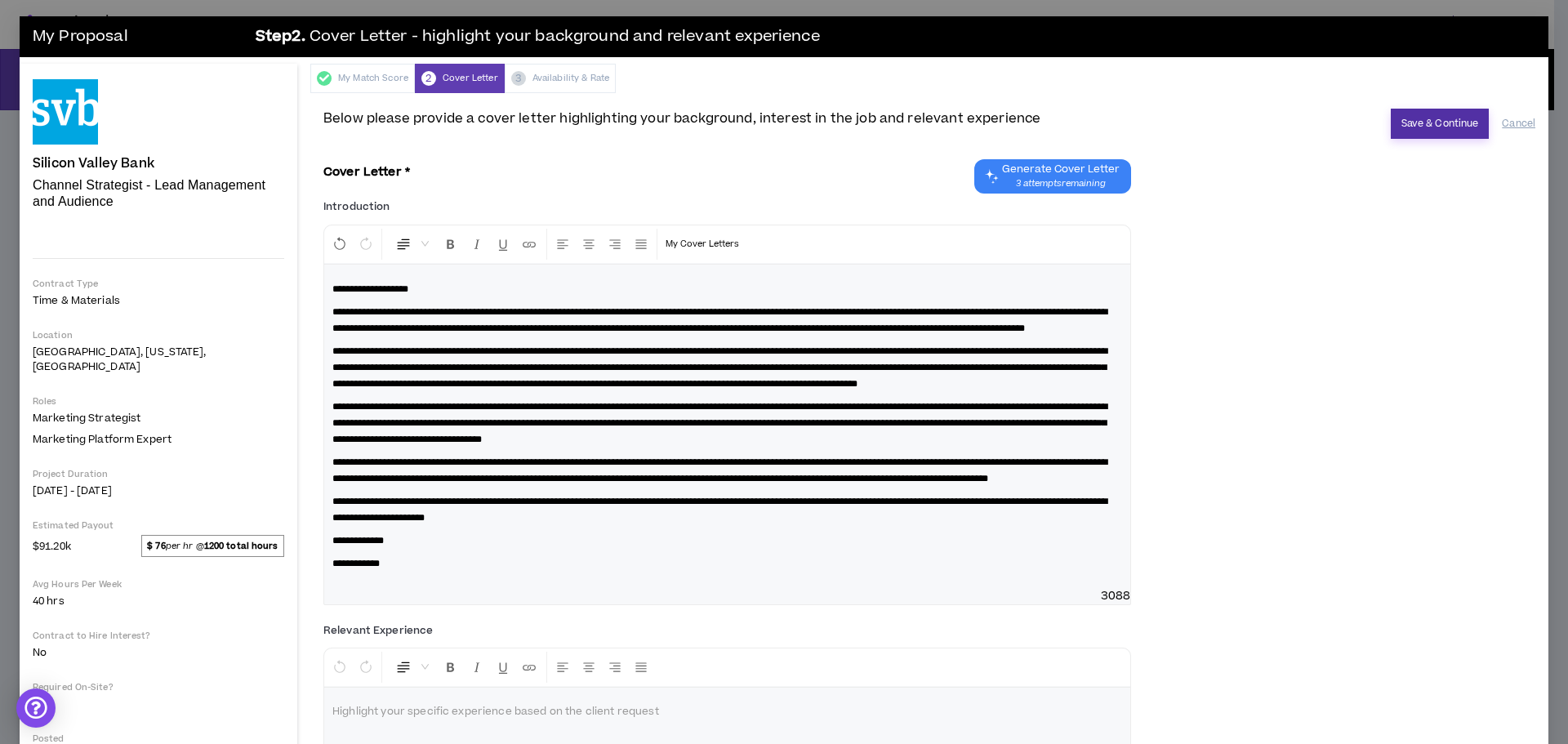
click at [1411, 119] on button "Save & Continue" at bounding box center [1440, 124] width 99 height 30
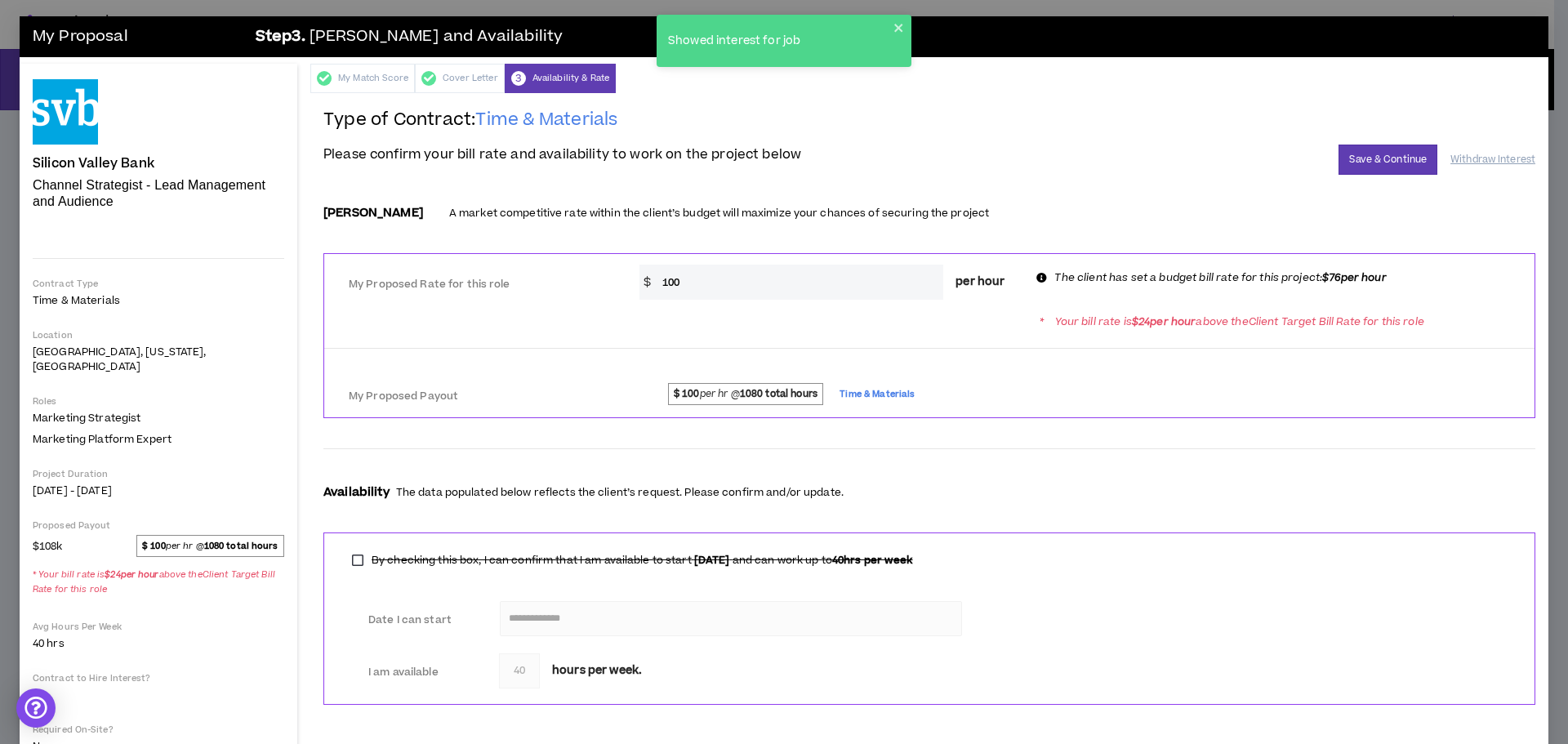
drag, startPoint x: 686, startPoint y: 276, endPoint x: 634, endPoint y: 275, distance: 52.0
click at [634, 275] on div "* $ 100 per hour" at bounding box center [828, 281] width 403 height 35
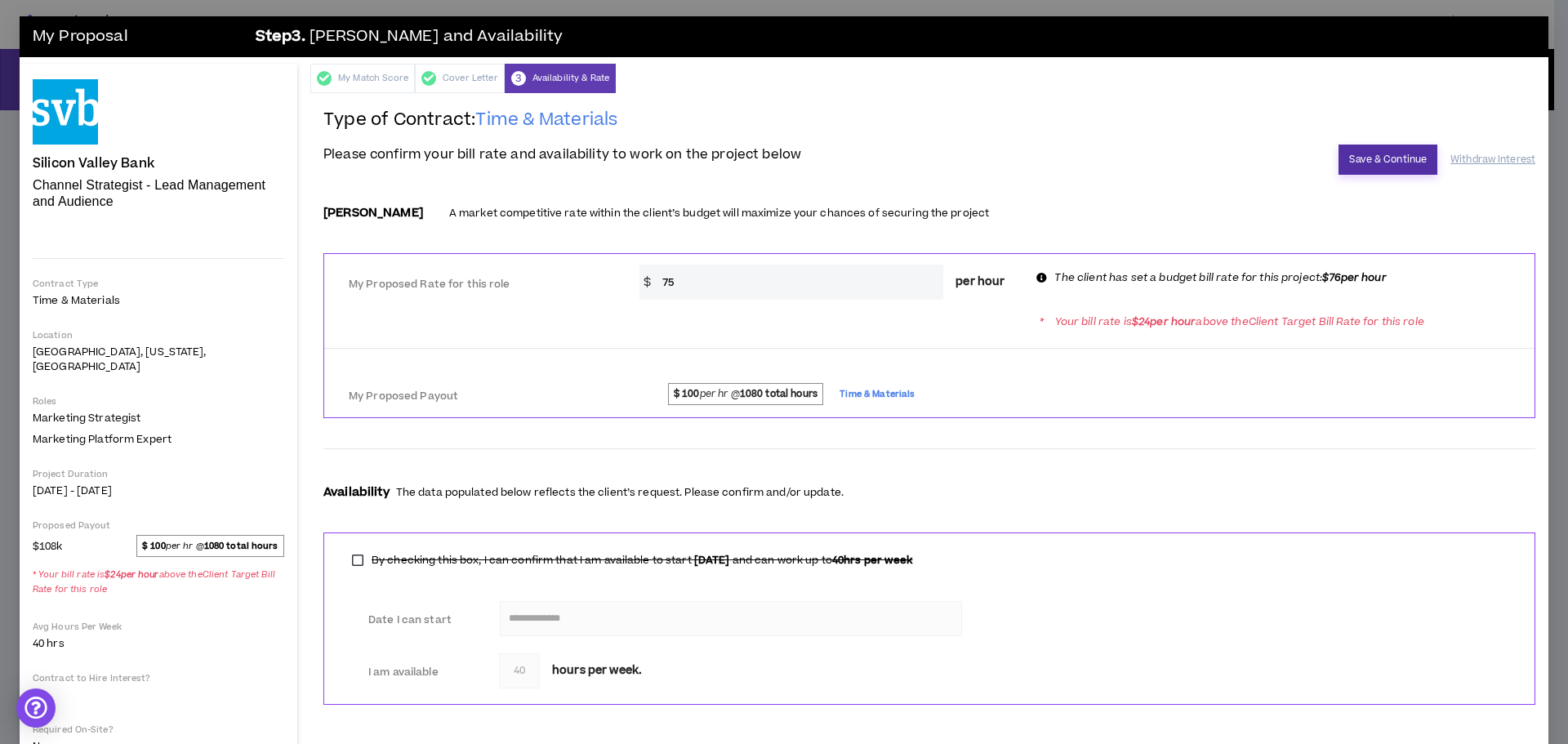
type input "75"
click at [1365, 157] on button "Save & Continue" at bounding box center [1388, 159] width 99 height 30
